Goal: Complete application form

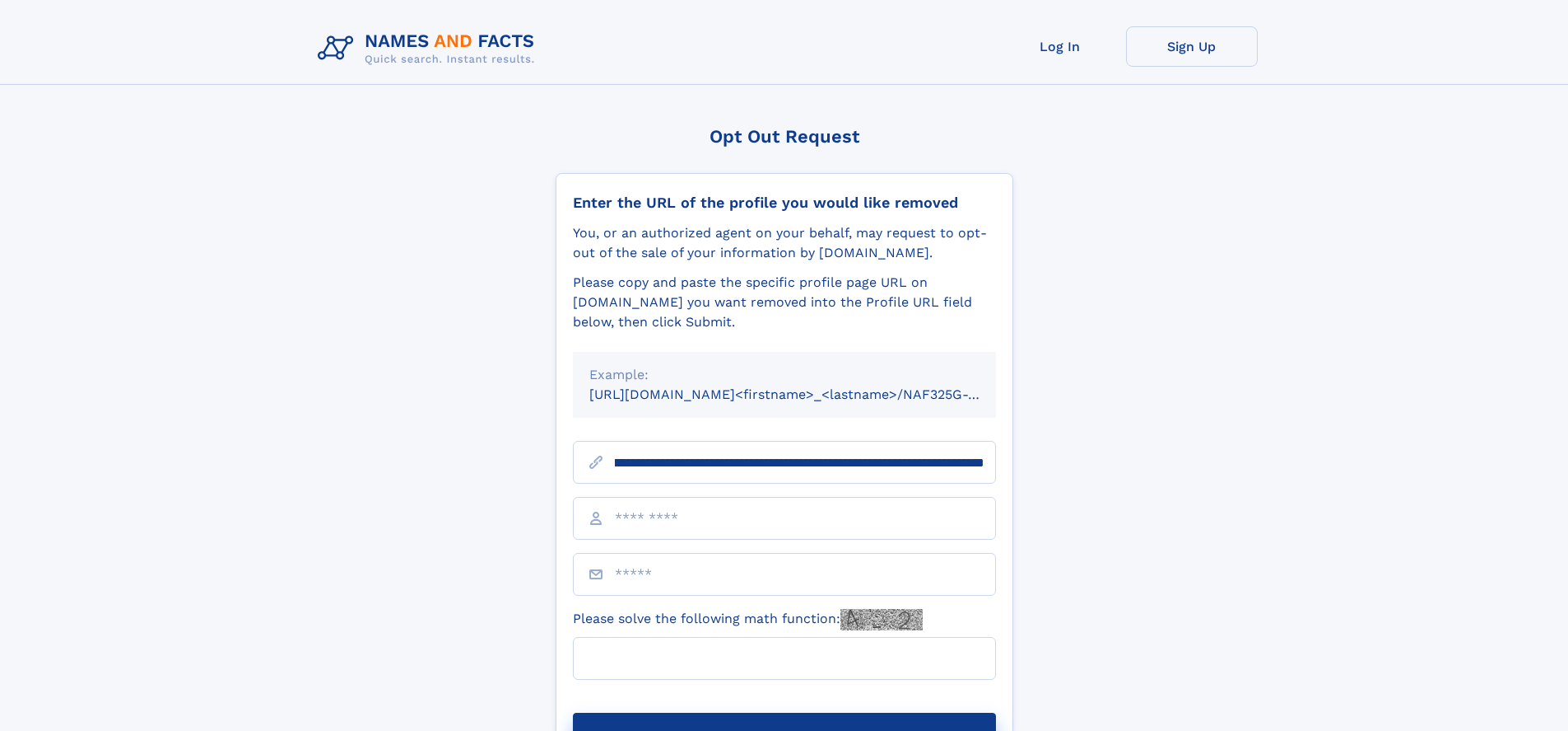
scroll to position [0, 195]
type input "**********"
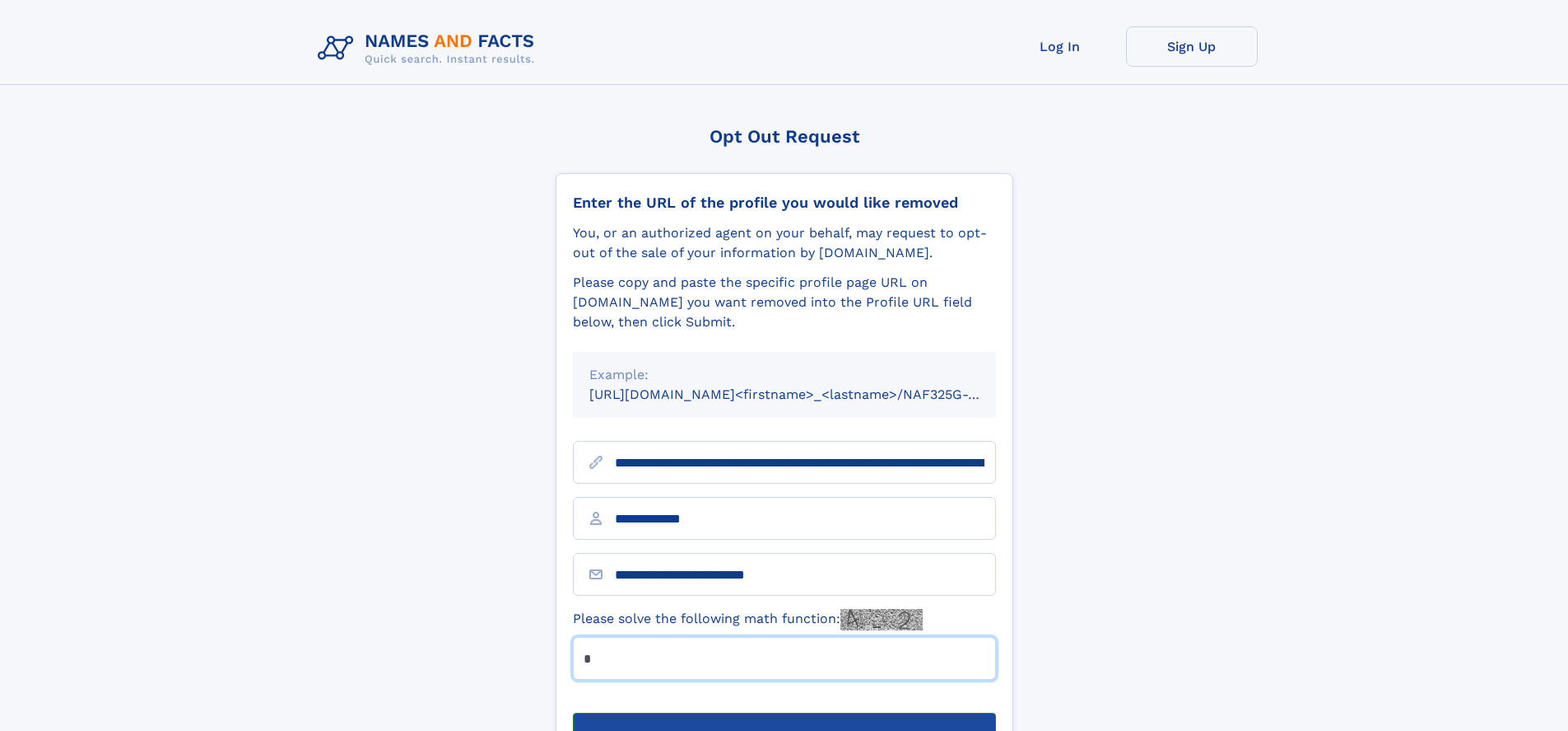
type input "*"
click at [784, 712] on button "Submit Opt Out Request" at bounding box center [784, 739] width 423 height 53
